Goal: Task Accomplishment & Management: Complete application form

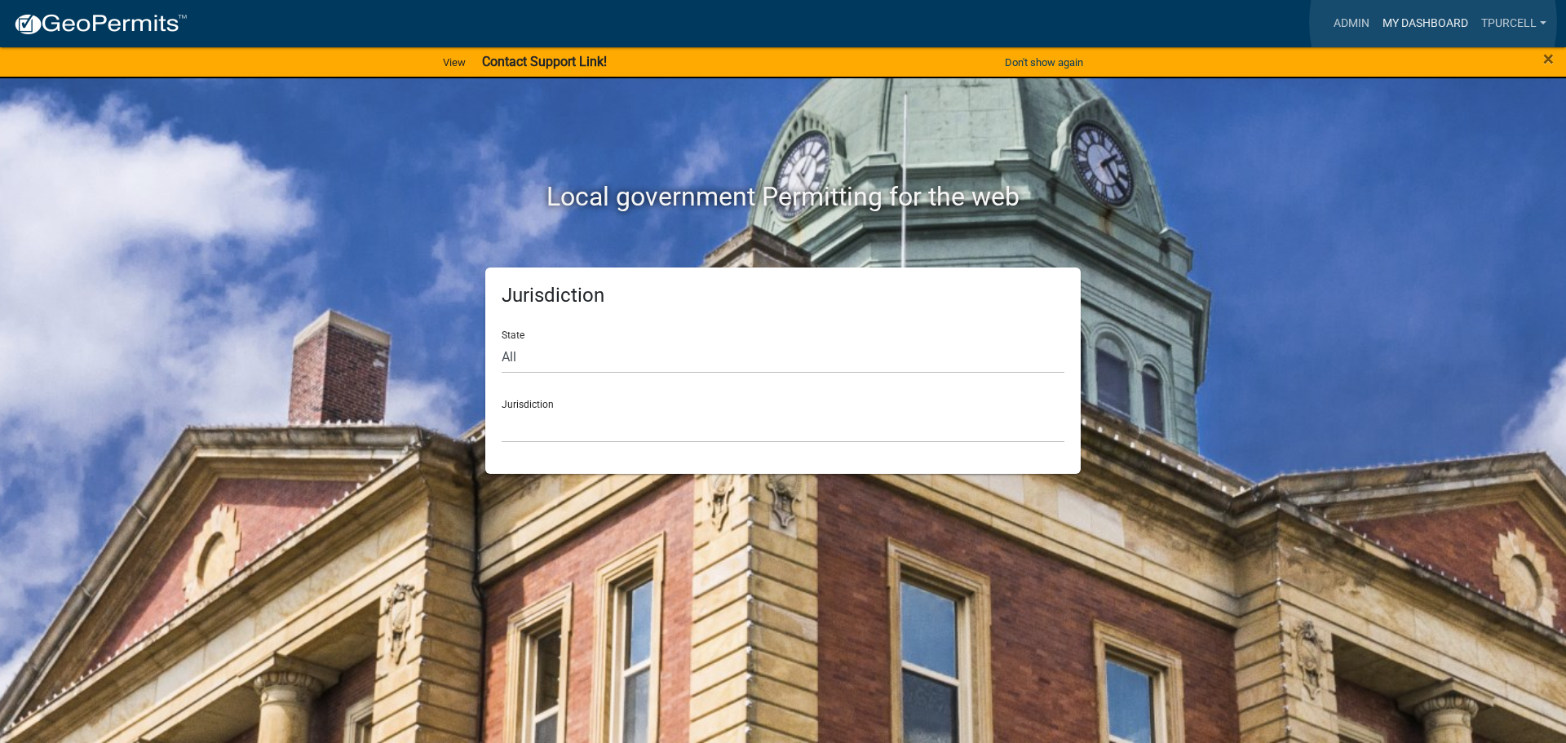
click at [1432, 22] on link "My Dashboard" at bounding box center [1425, 23] width 99 height 31
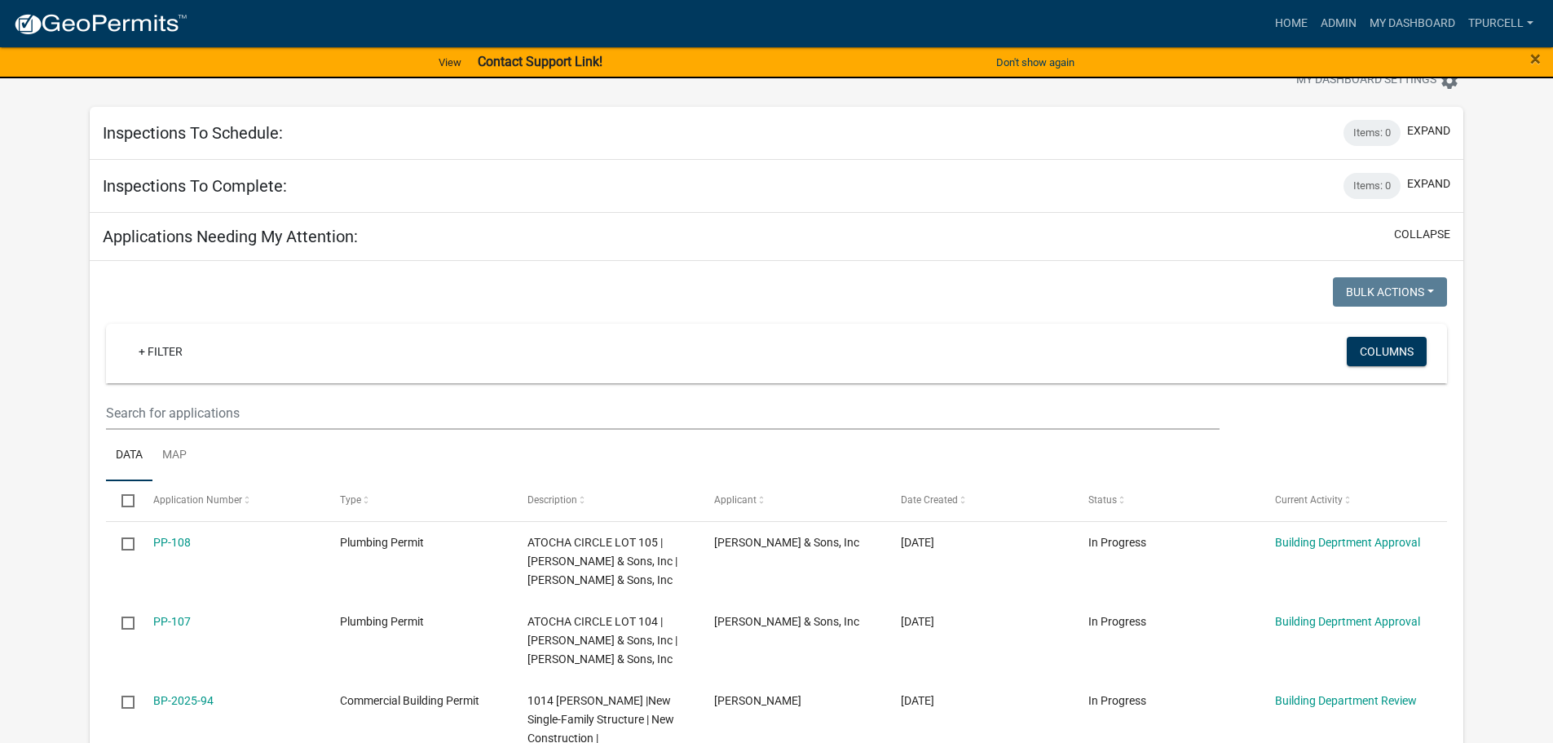
scroll to position [82, 0]
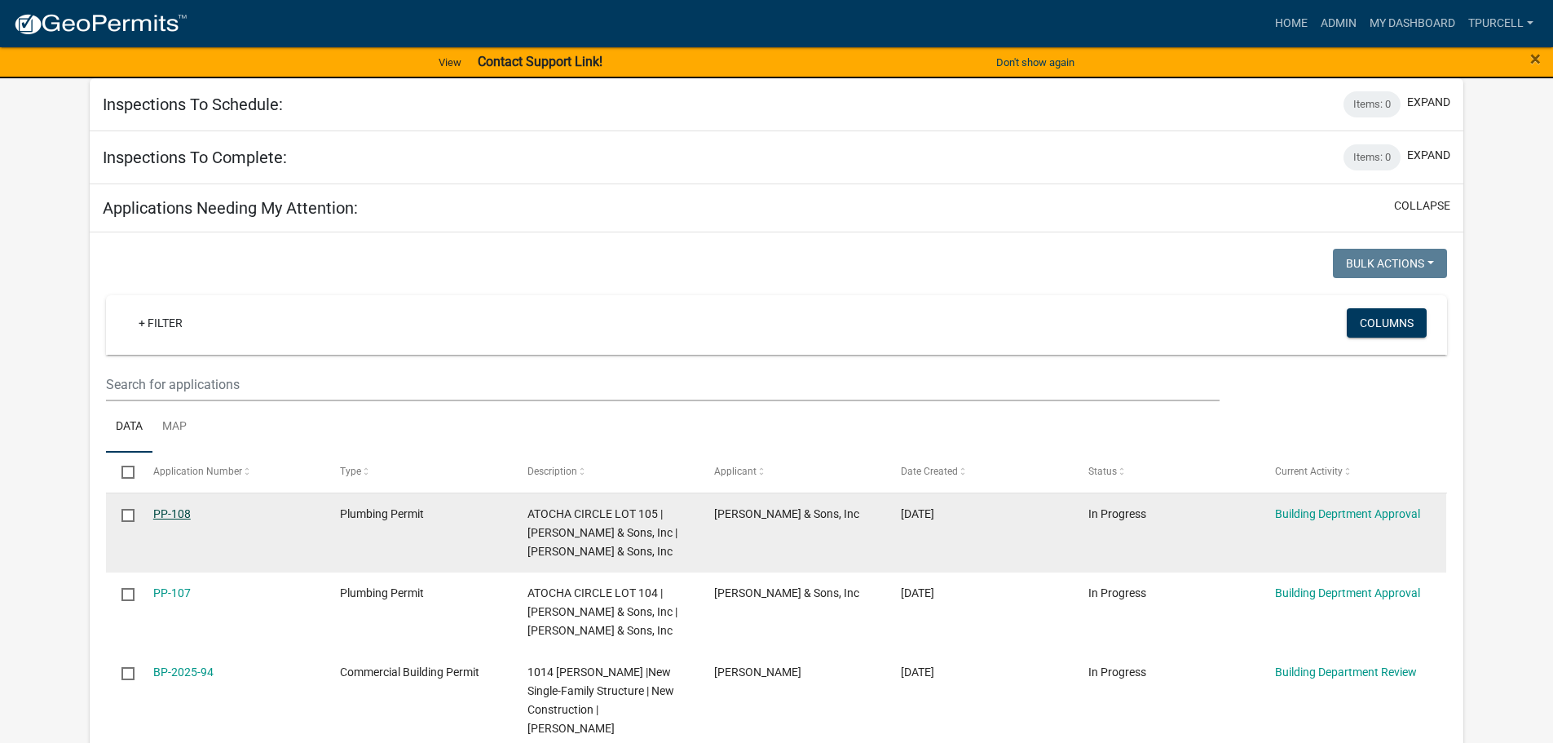
click at [165, 510] on link "PP-108" at bounding box center [172, 513] width 38 height 13
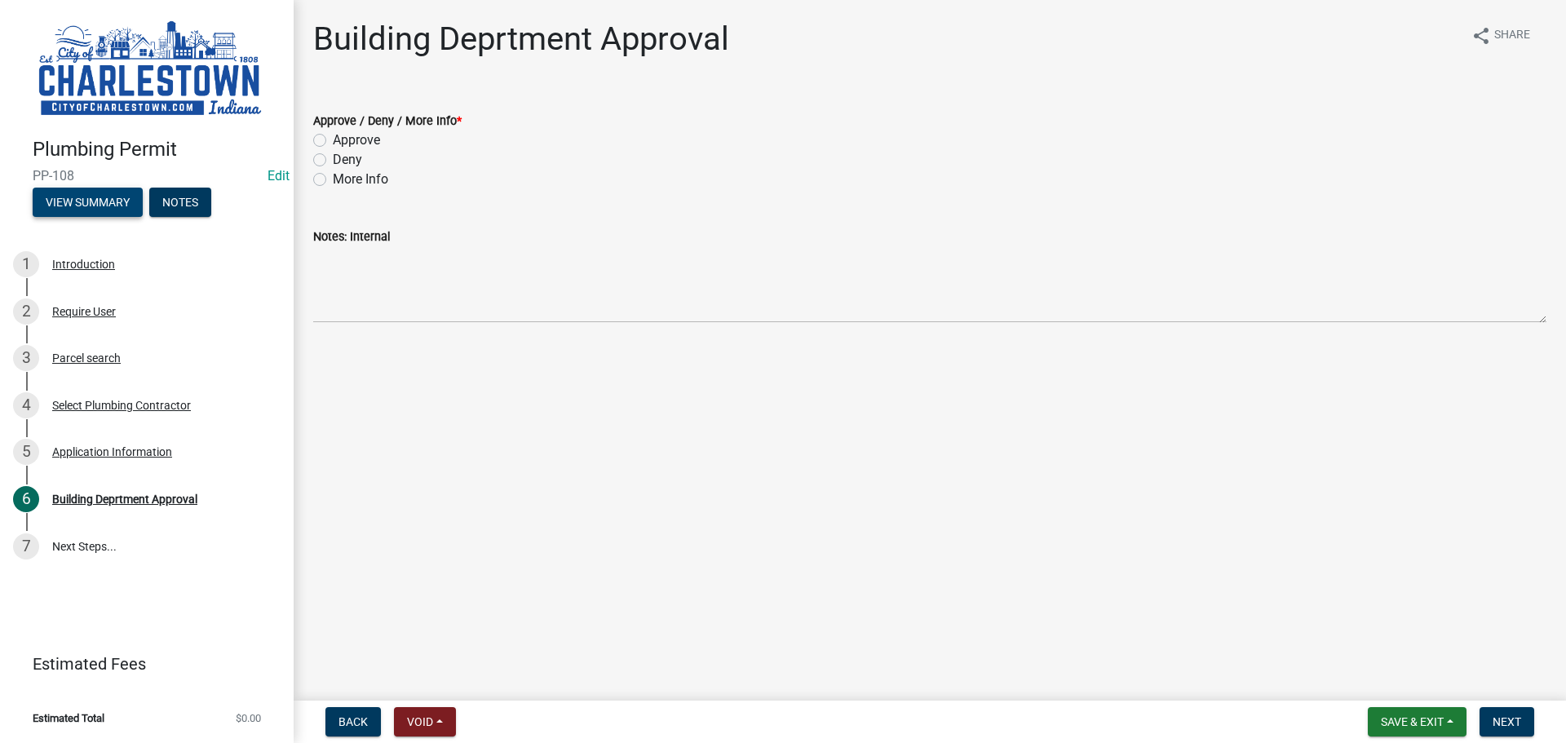
click at [103, 195] on button "View Summary" at bounding box center [88, 202] width 110 height 29
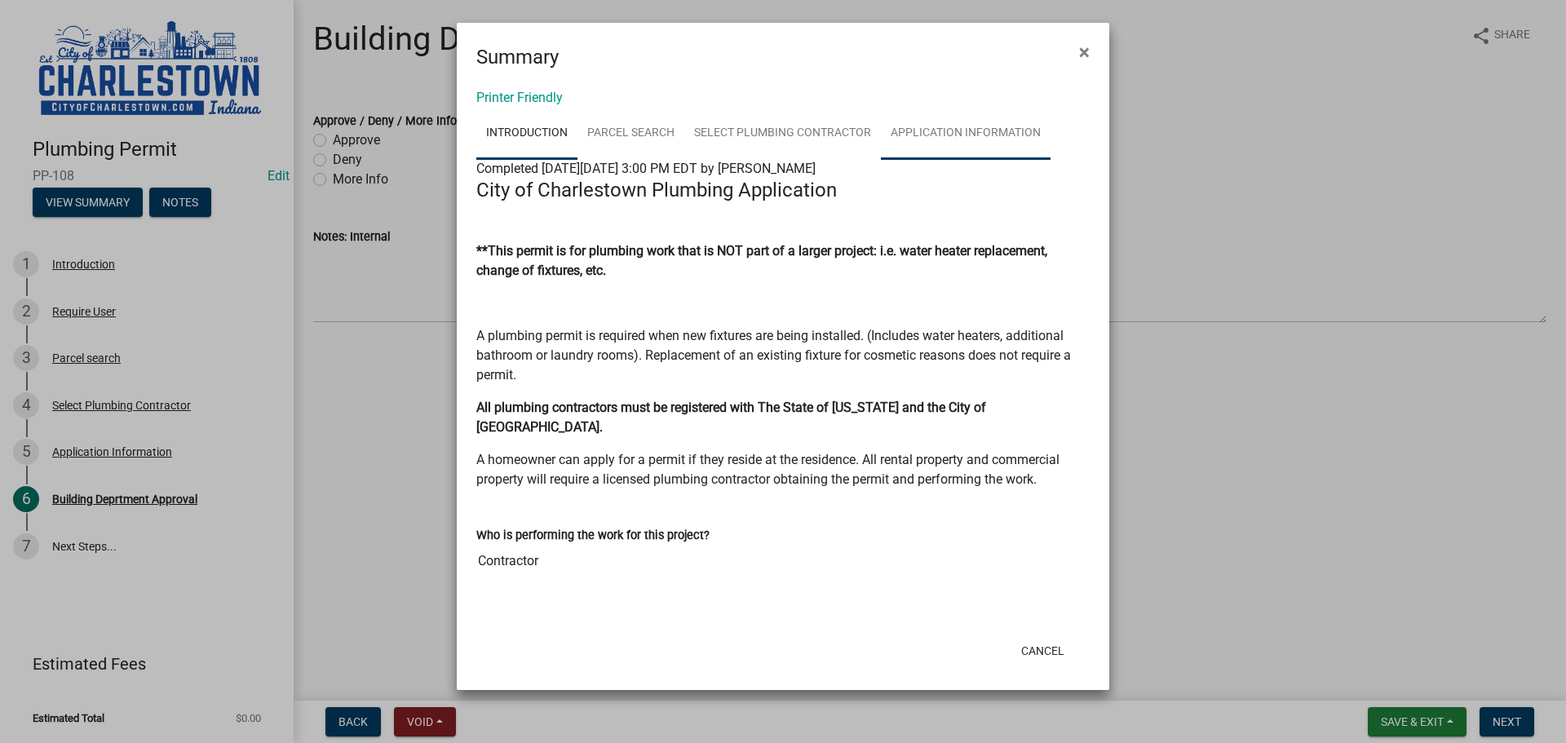
click at [925, 132] on link "Application Information" at bounding box center [966, 134] width 170 height 52
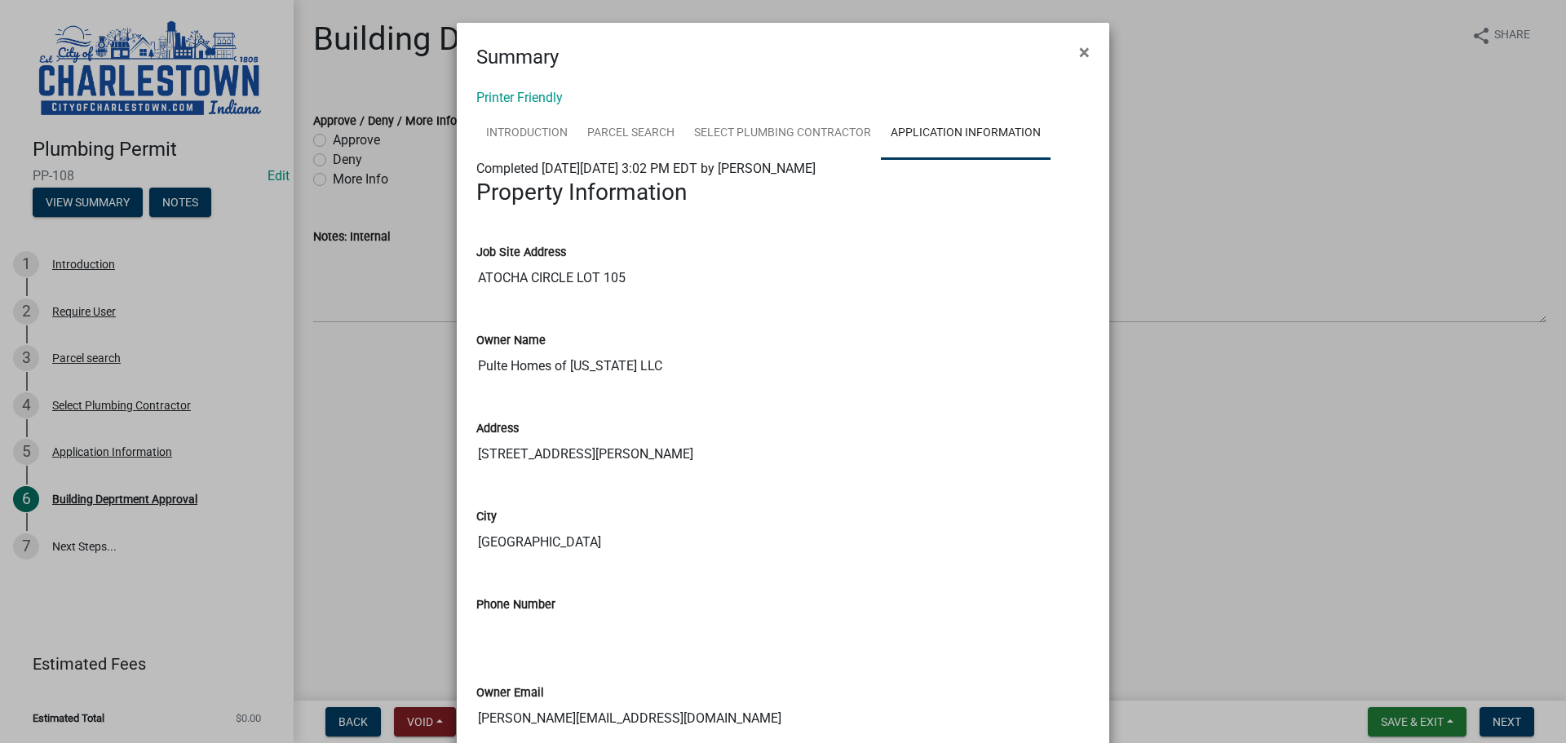
click at [321, 139] on ngb-modal-window "Summary × Printer Friendly Introduction Parcel search Select Plumbing Contracto…" at bounding box center [783, 371] width 1566 height 743
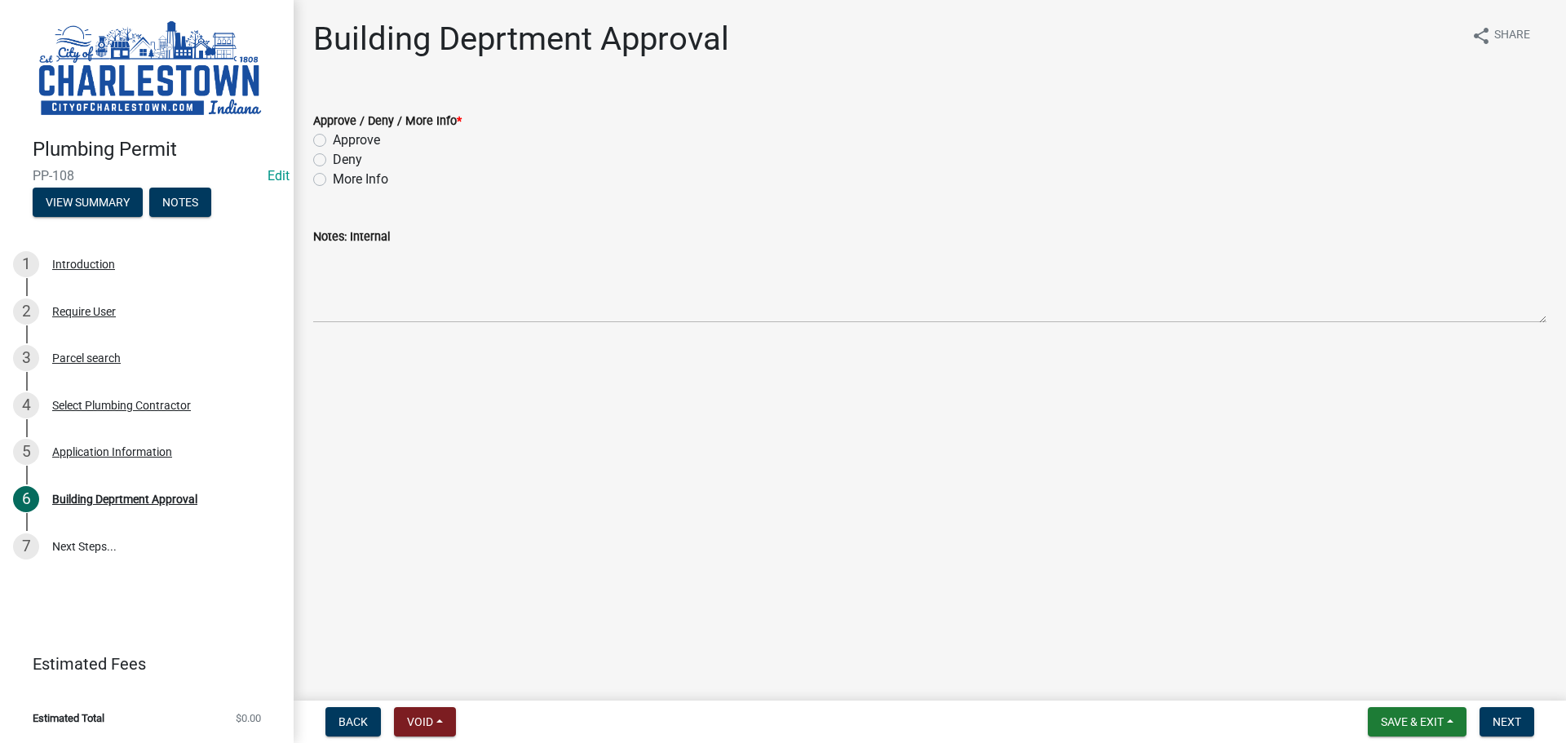
click at [333, 143] on label "Approve" at bounding box center [356, 140] width 47 height 20
click at [333, 141] on input "Approve" at bounding box center [338, 135] width 11 height 11
radio input "true"
click at [1511, 722] on span "Next" at bounding box center [1506, 721] width 29 height 13
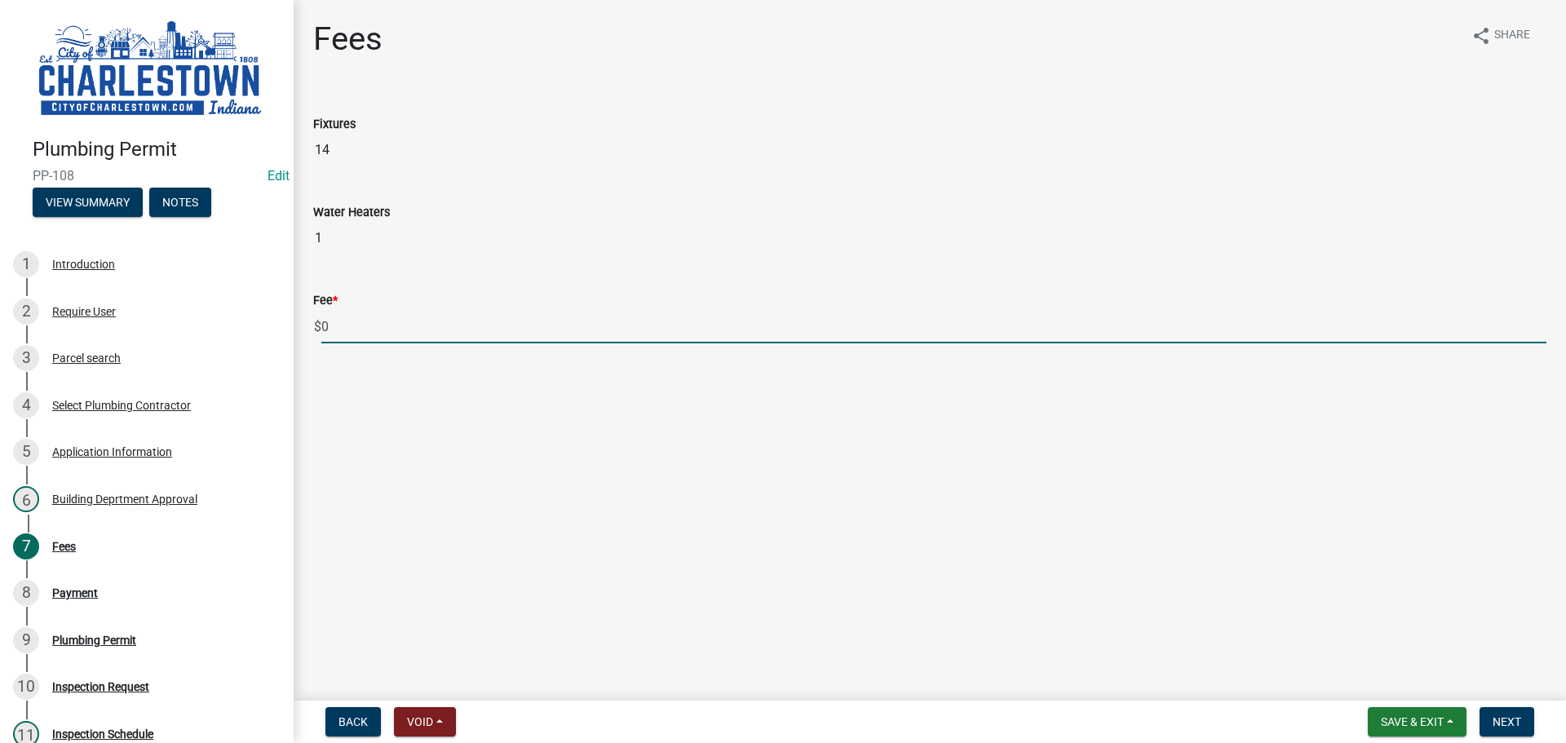
click at [365, 334] on input "0" at bounding box center [933, 326] width 1225 height 33
type input "135.00"
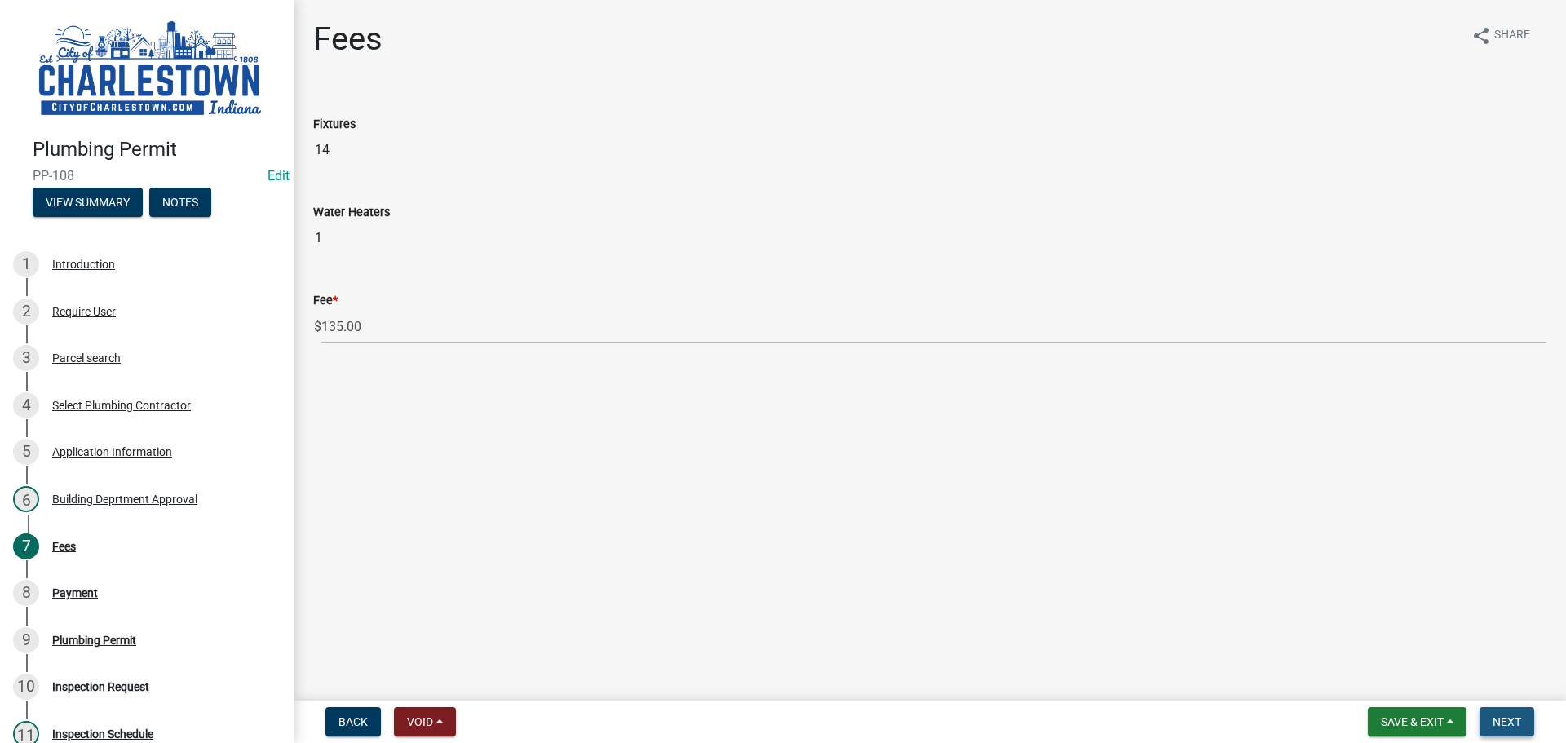
click at [1499, 717] on span "Next" at bounding box center [1506, 721] width 29 height 13
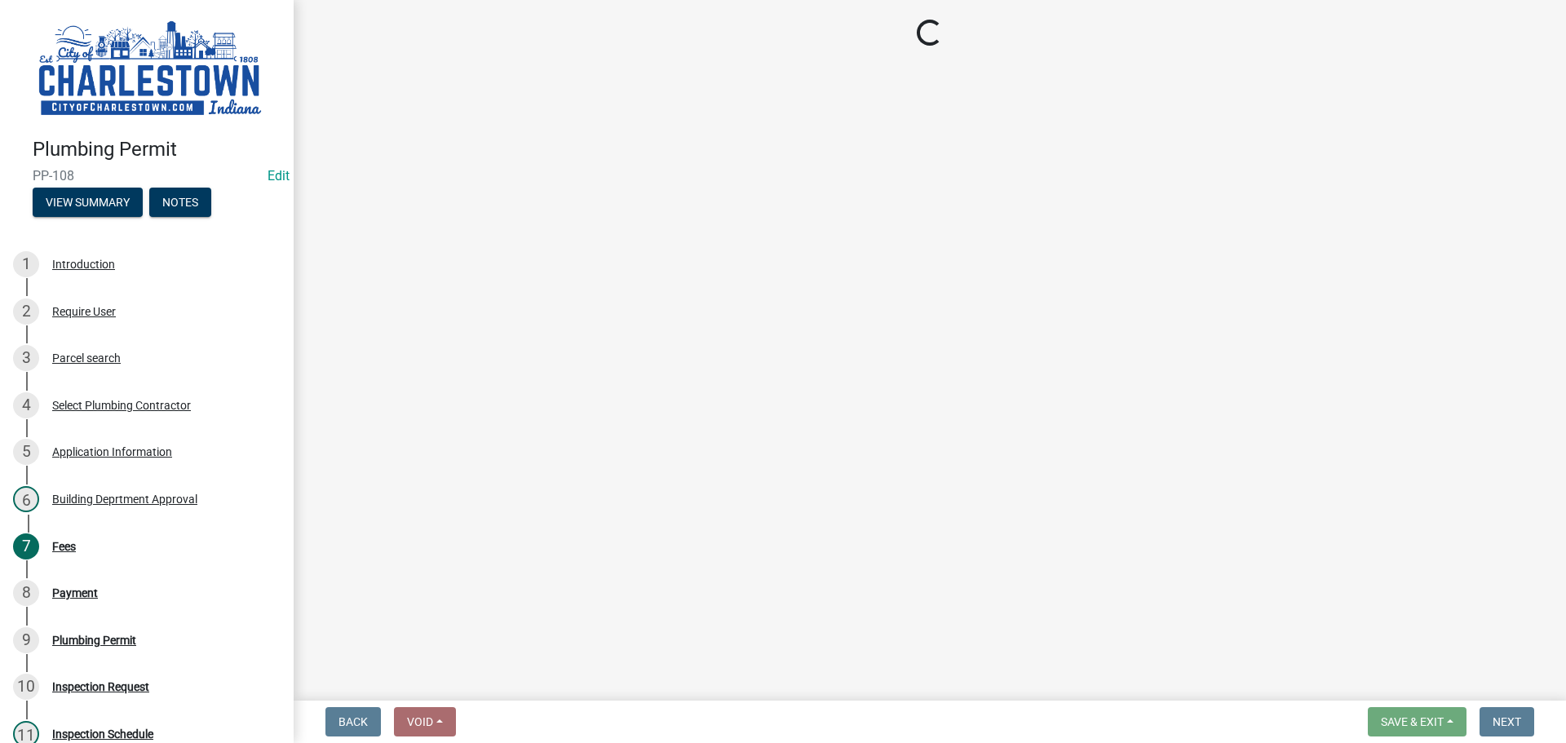
select select "3: 3"
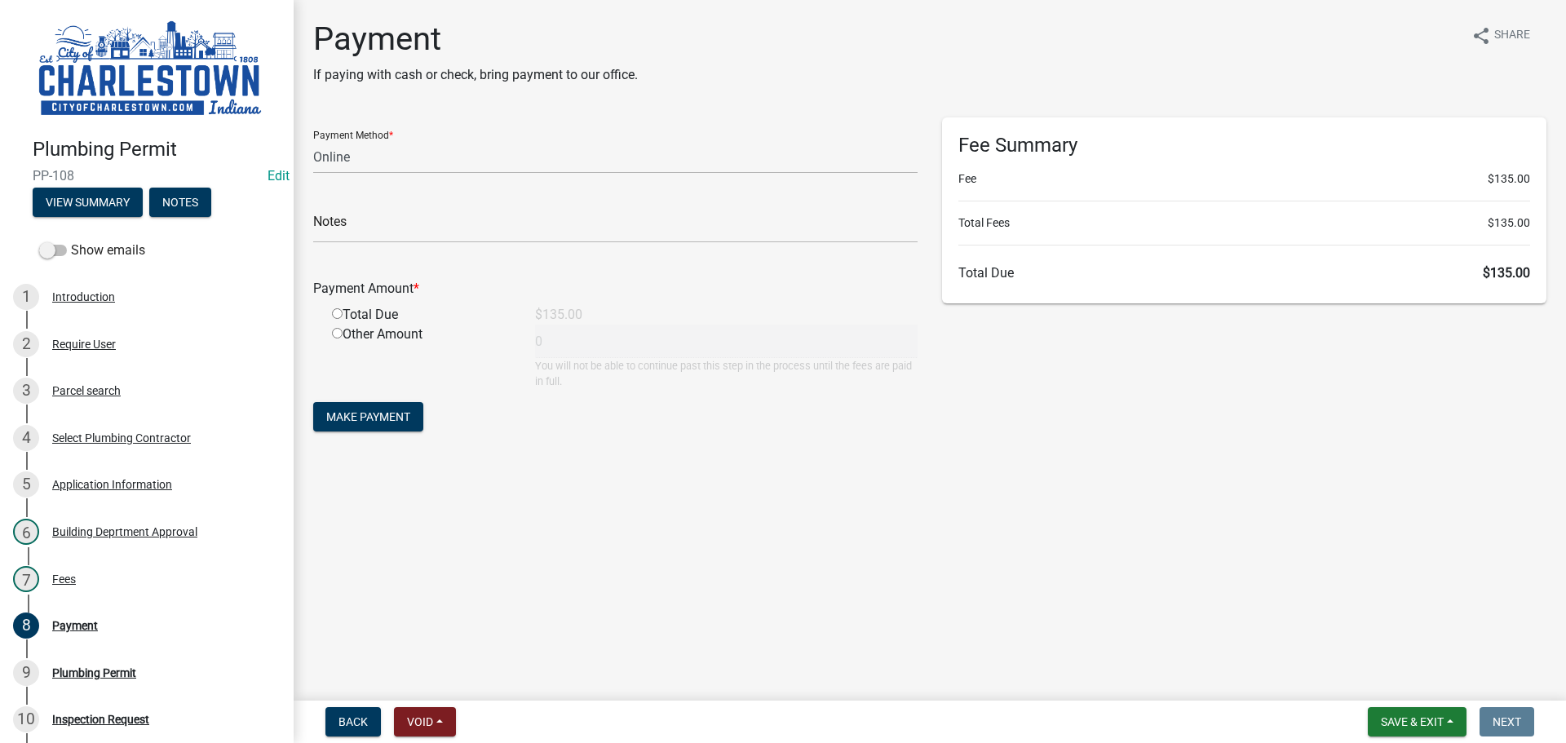
click at [338, 315] on input "radio" at bounding box center [337, 313] width 11 height 11
radio input "true"
type input "135"
click at [1424, 724] on span "Save & Exit" at bounding box center [1411, 721] width 63 height 13
click at [1401, 687] on button "Save & Exit" at bounding box center [1401, 679] width 130 height 39
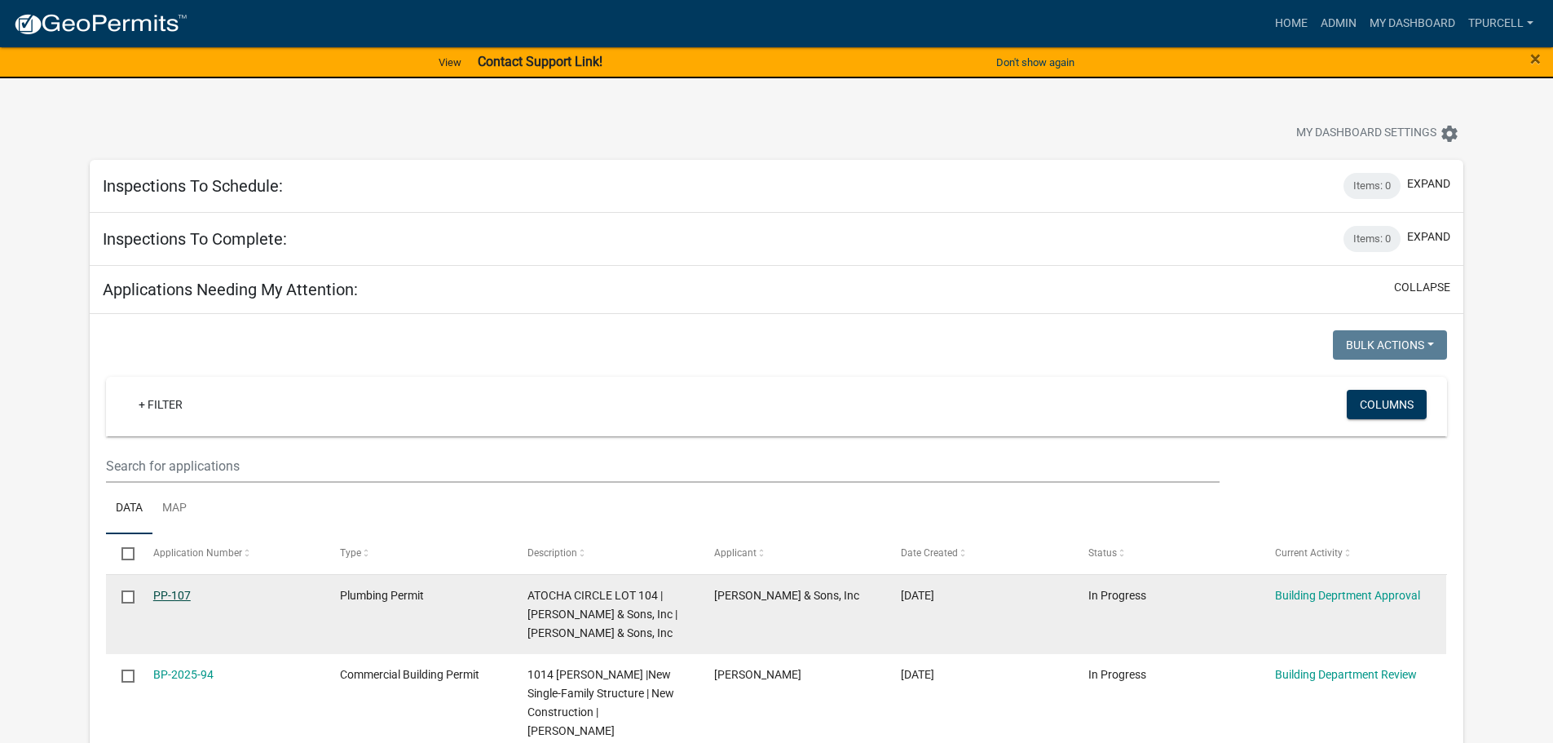
click at [162, 594] on link "PP-107" at bounding box center [172, 595] width 38 height 13
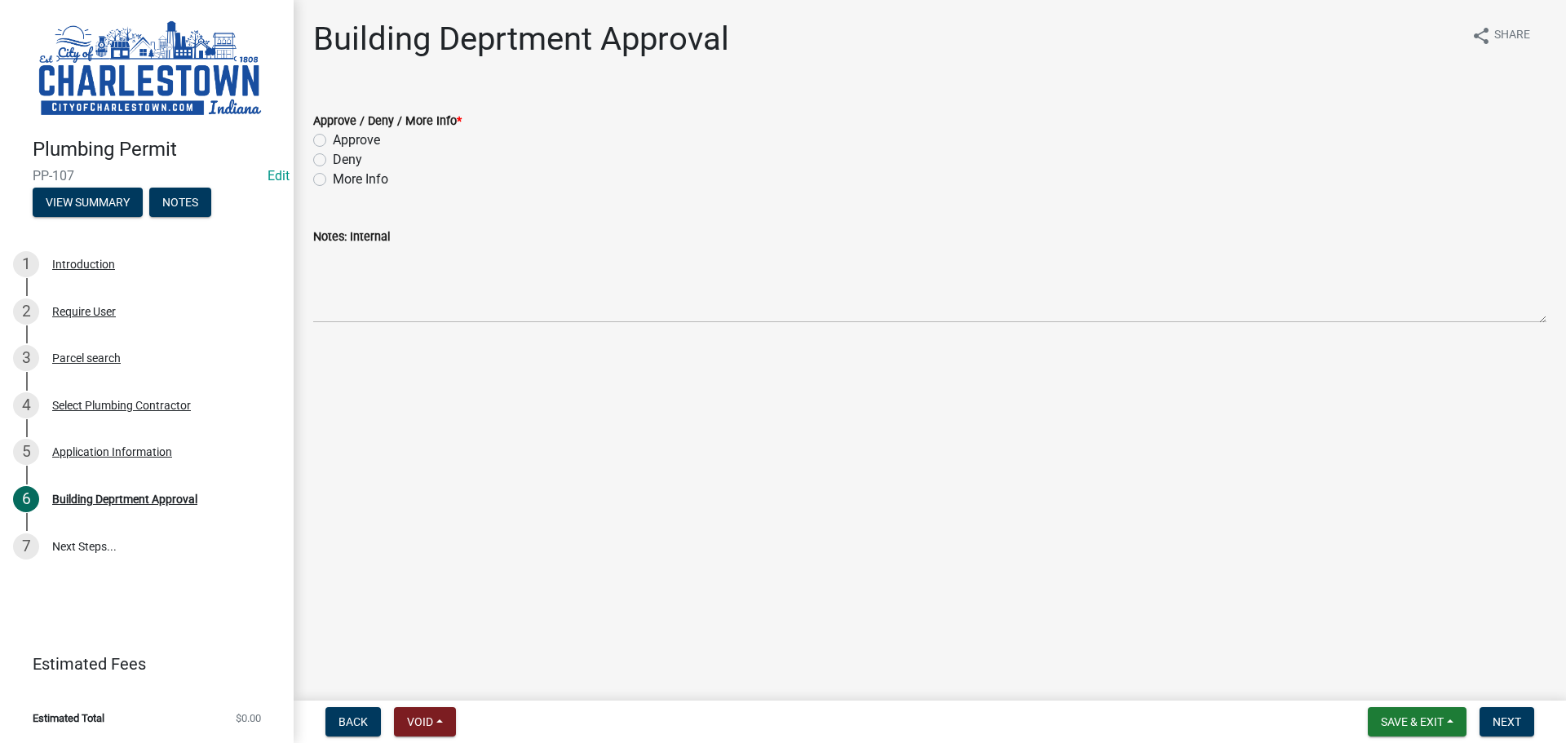
click at [333, 140] on label "Approve" at bounding box center [356, 140] width 47 height 20
click at [333, 140] on input "Approve" at bounding box center [338, 135] width 11 height 11
radio input "true"
click at [1513, 727] on span "Next" at bounding box center [1506, 721] width 29 height 13
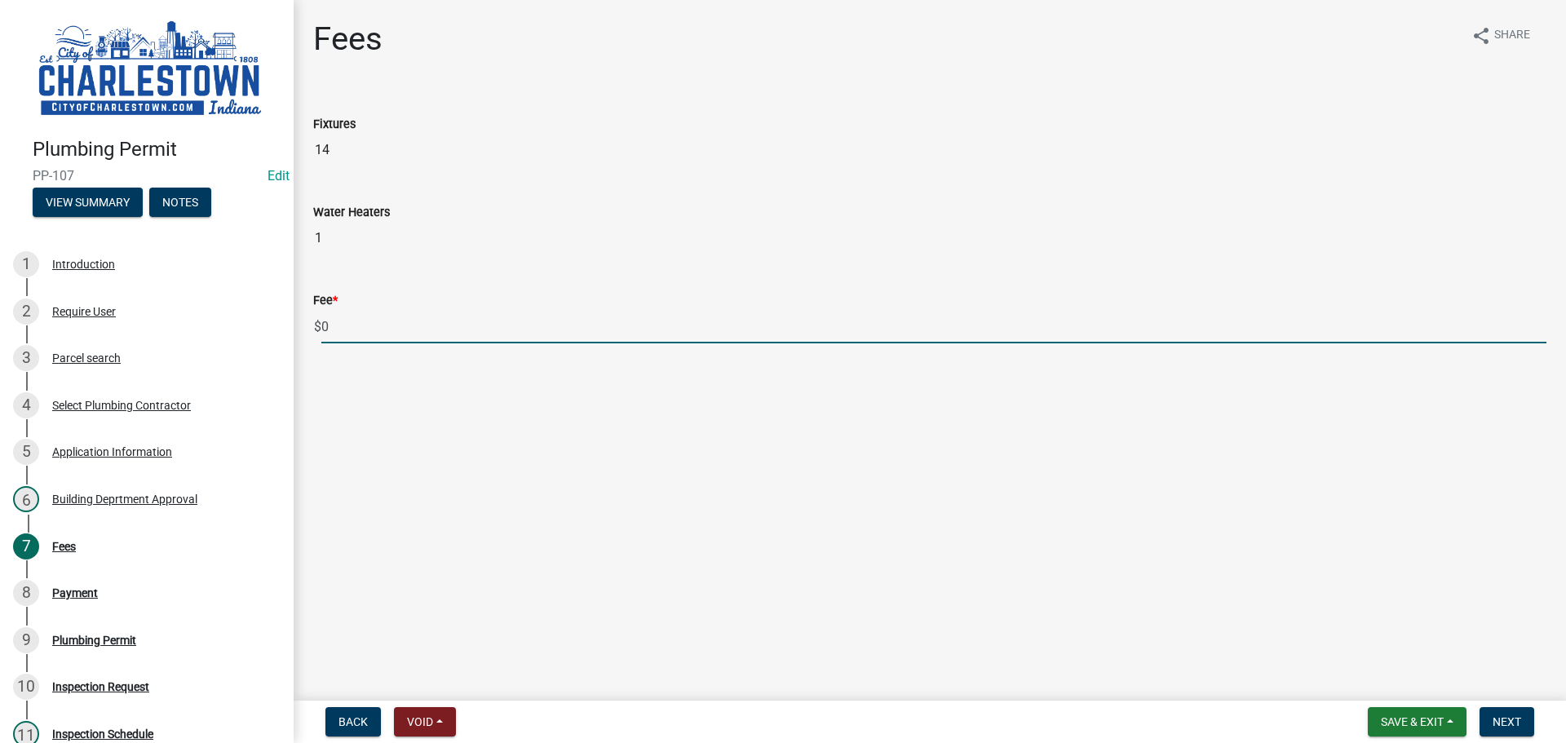
drag, startPoint x: 342, startPoint y: 328, endPoint x: 384, endPoint y: 327, distance: 41.6
click at [342, 329] on input "0" at bounding box center [933, 326] width 1225 height 33
type input "135.00"
click at [1506, 718] on span "Next" at bounding box center [1506, 721] width 29 height 13
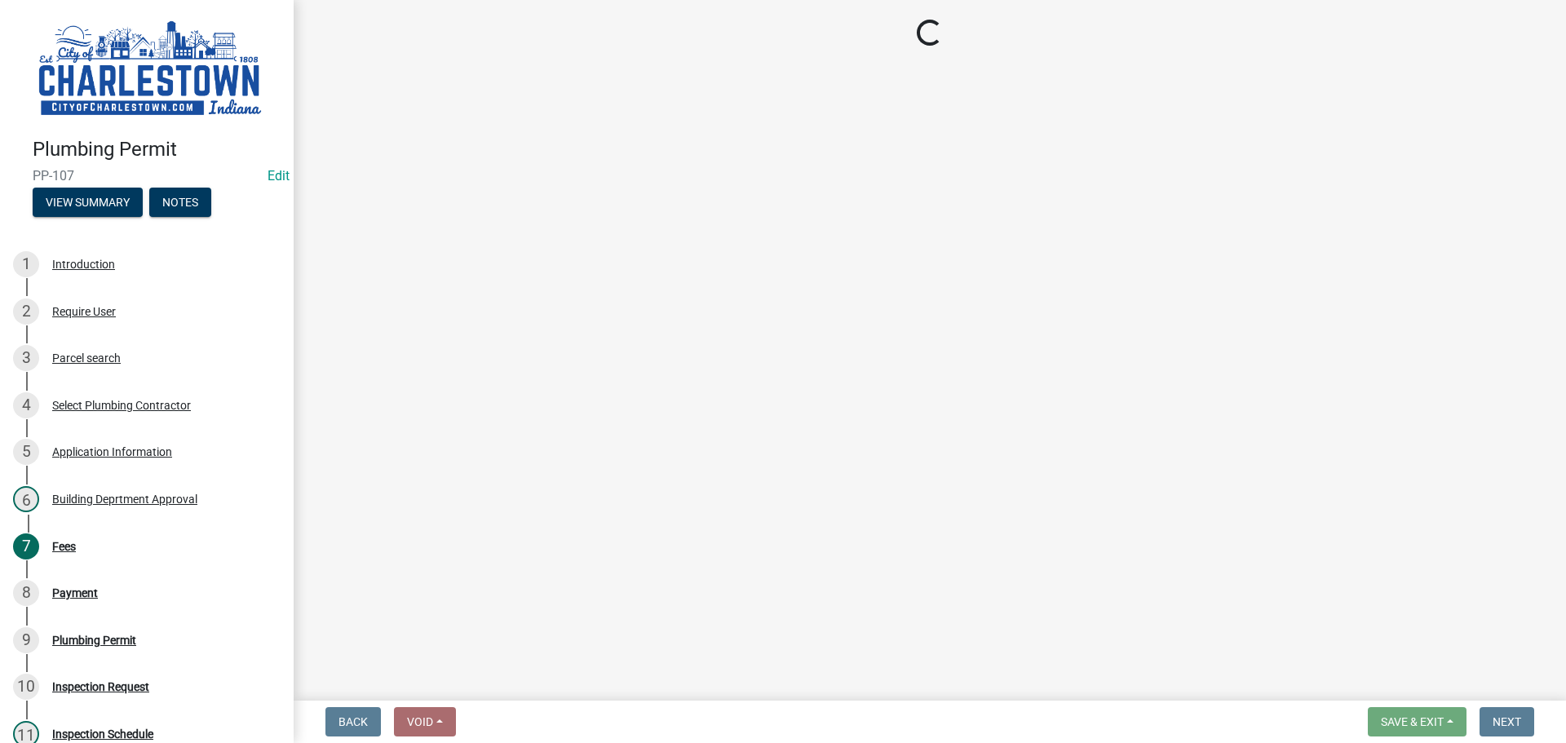
select select "3: 3"
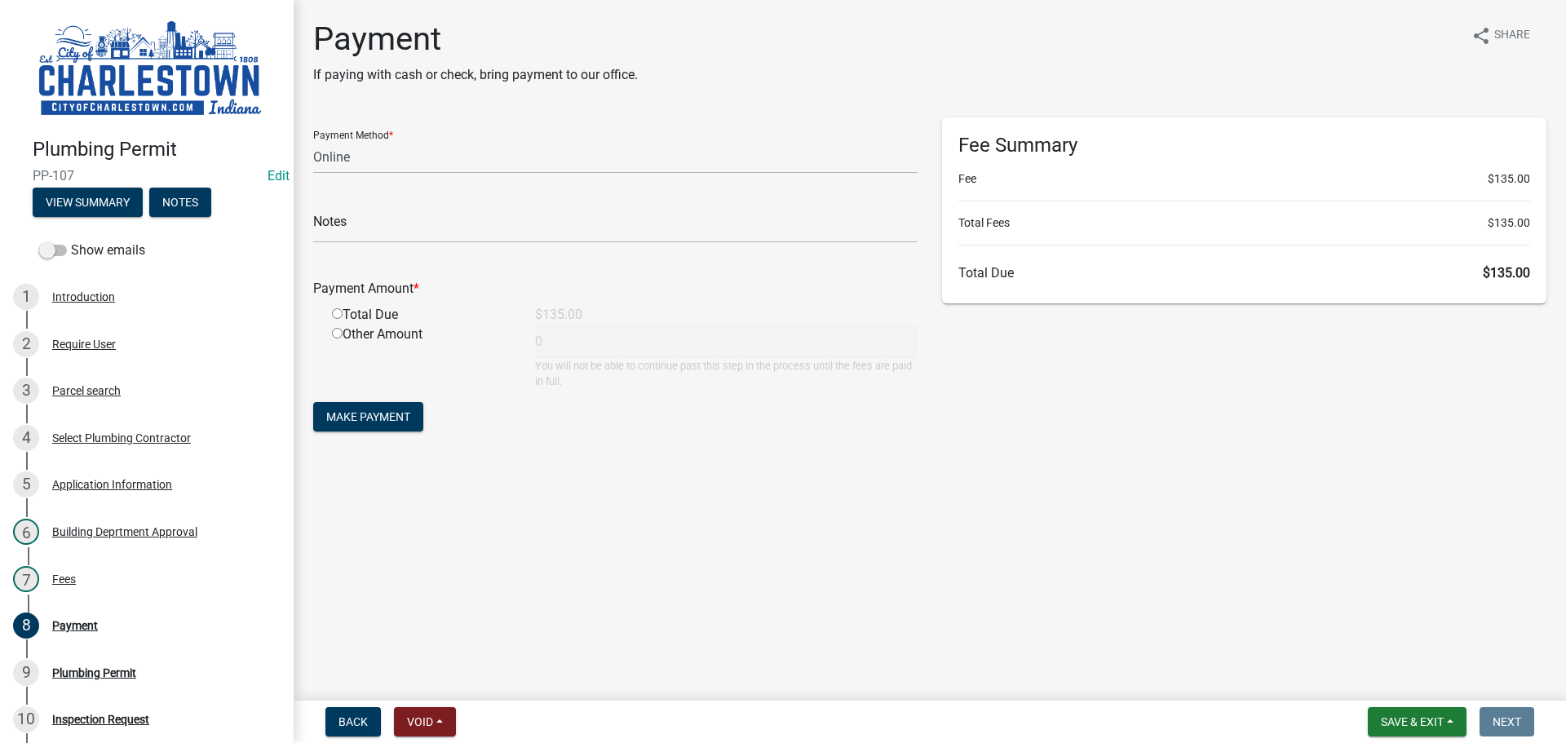
click at [335, 313] on input "radio" at bounding box center [337, 313] width 11 height 11
radio input "true"
type input "135"
click at [1417, 715] on span "Save & Exit" at bounding box center [1411, 721] width 63 height 13
click at [1388, 674] on button "Save & Exit" at bounding box center [1401, 679] width 130 height 39
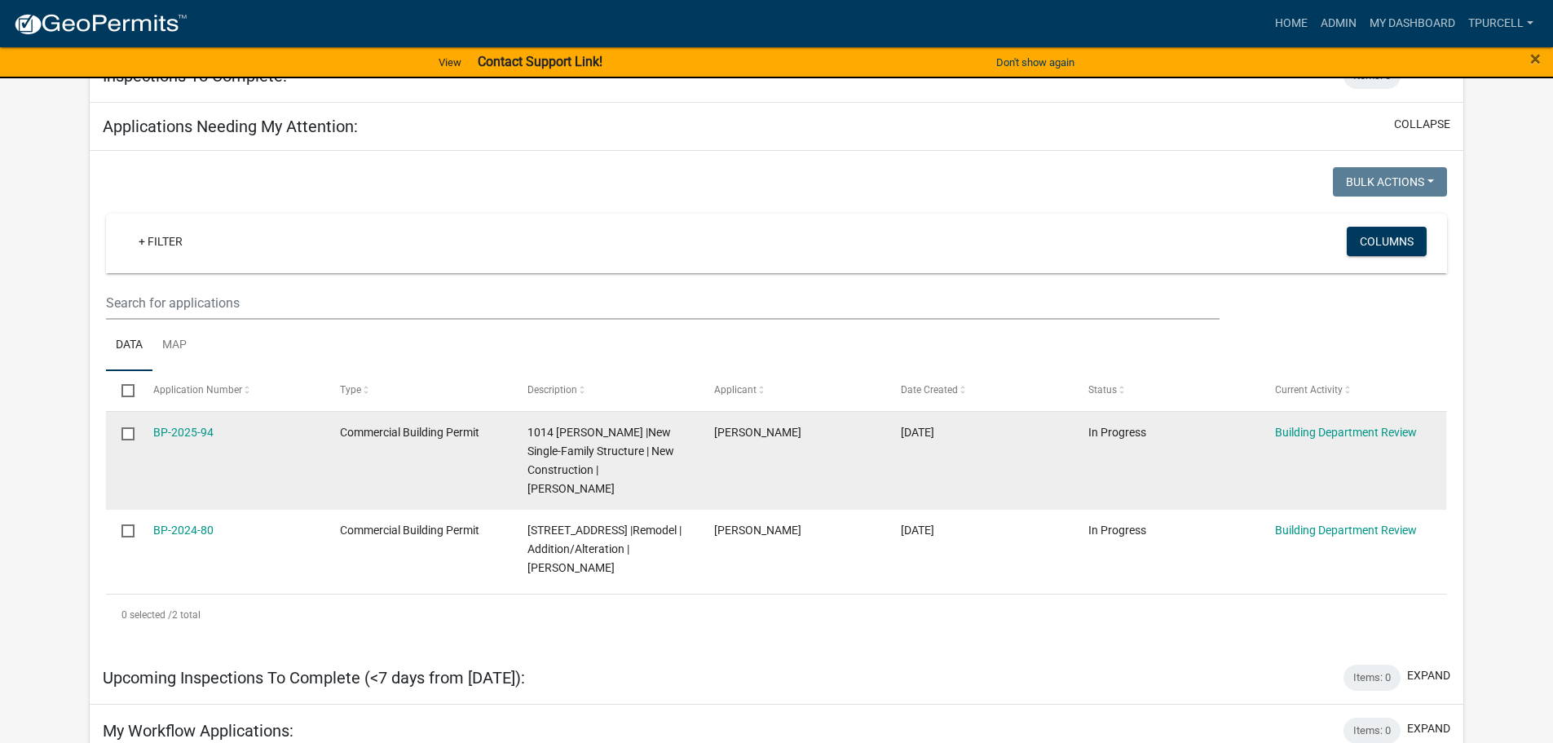
scroll to position [245, 0]
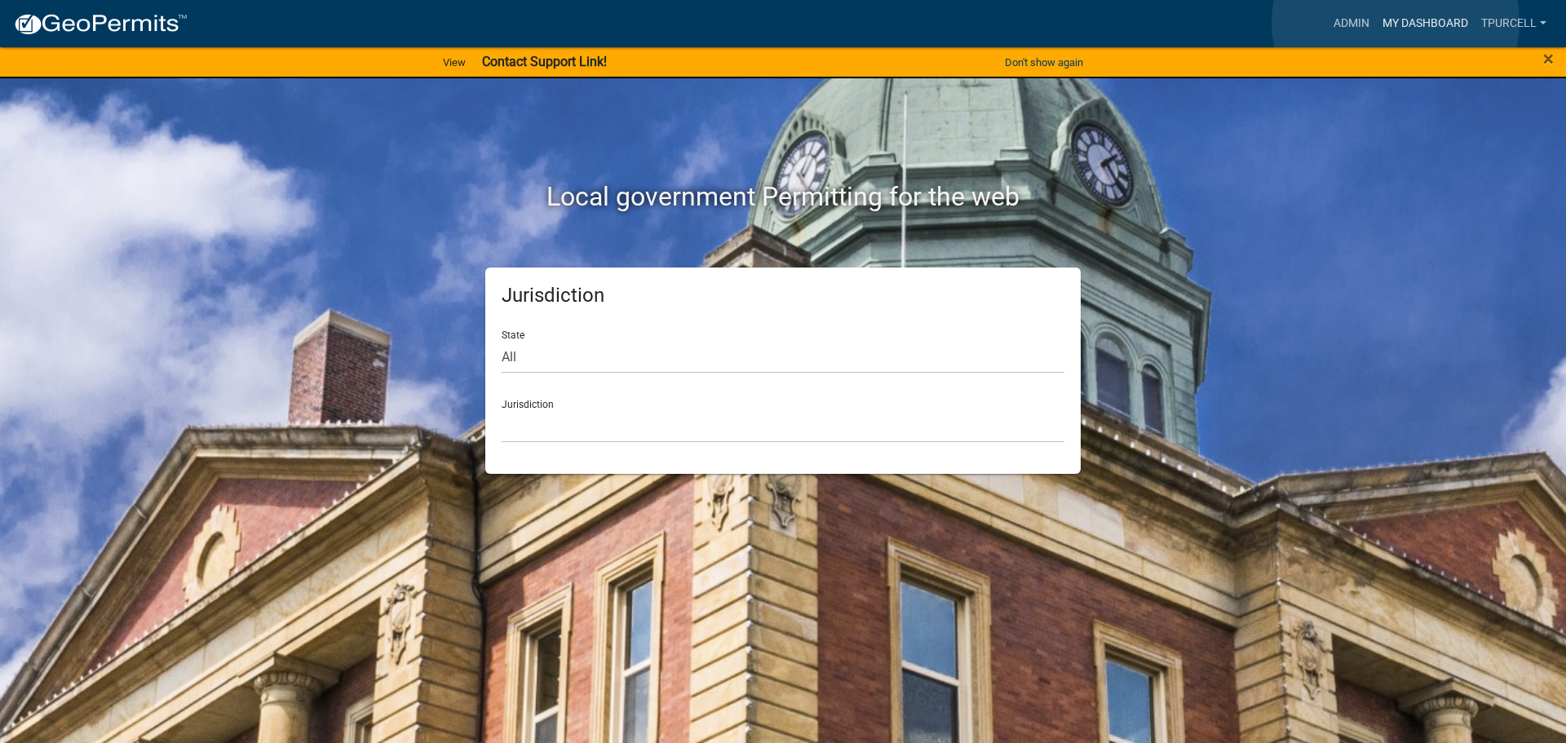
click at [1395, 22] on link "My Dashboard" at bounding box center [1425, 23] width 99 height 31
